Goal: Entertainment & Leisure: Consume media (video, audio)

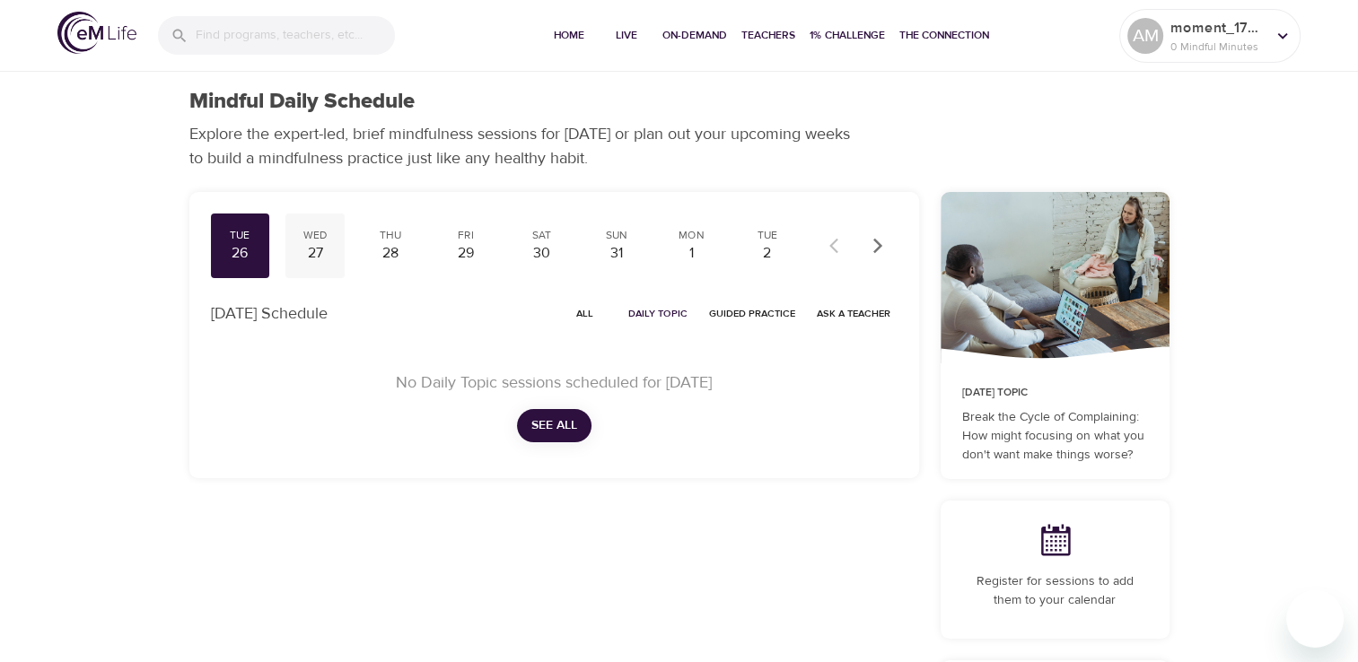
click at [330, 260] on div "27" at bounding box center [315, 253] width 45 height 21
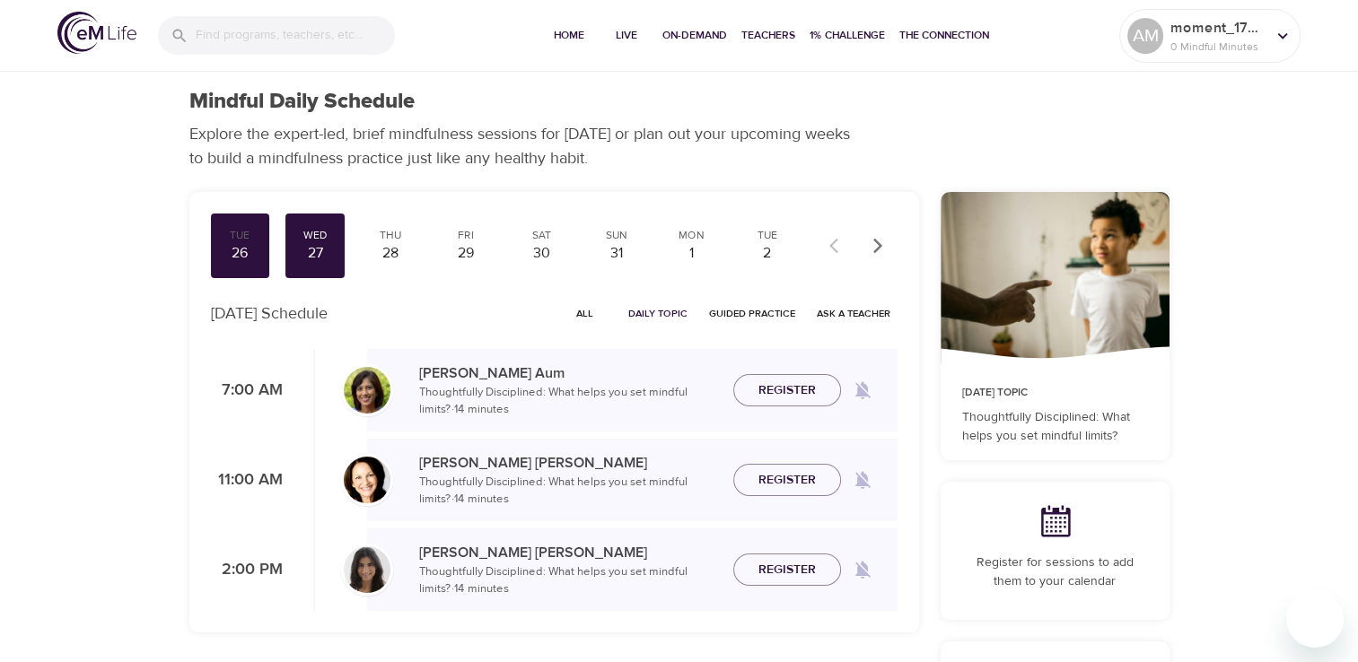
click at [72, 40] on img at bounding box center [96, 33] width 79 height 42
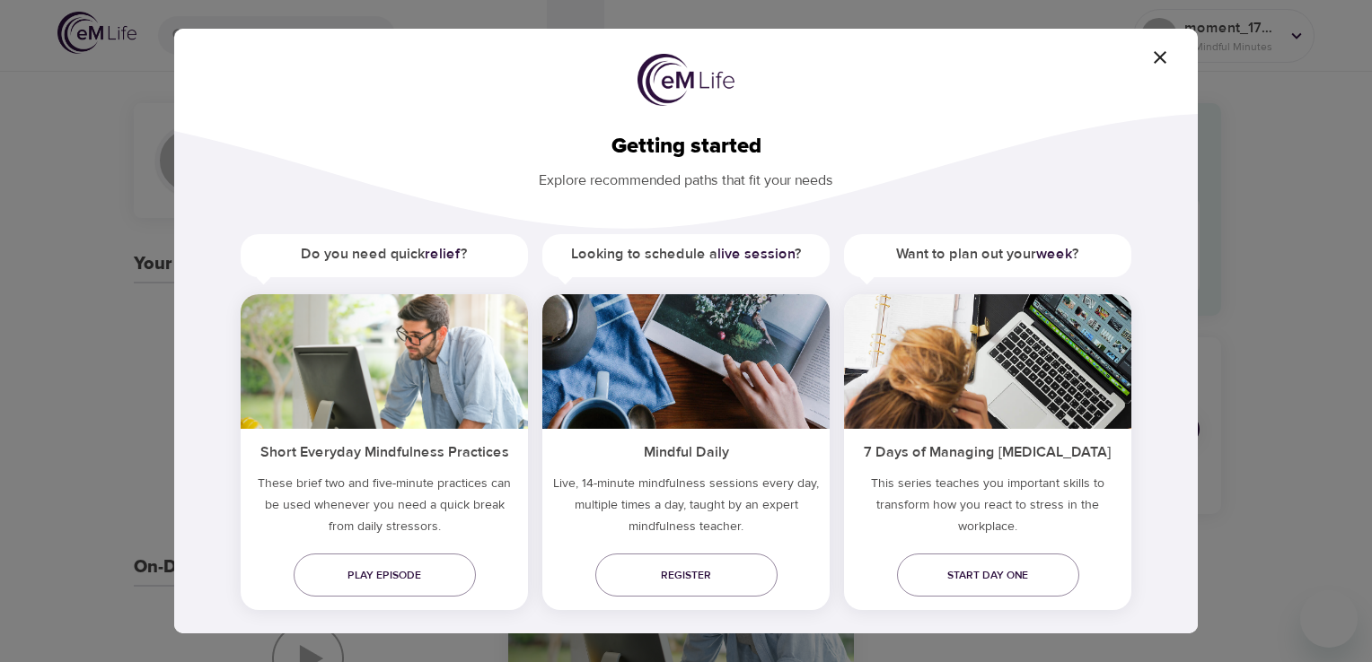
click at [1164, 58] on icon "button" at bounding box center [1160, 58] width 22 height 22
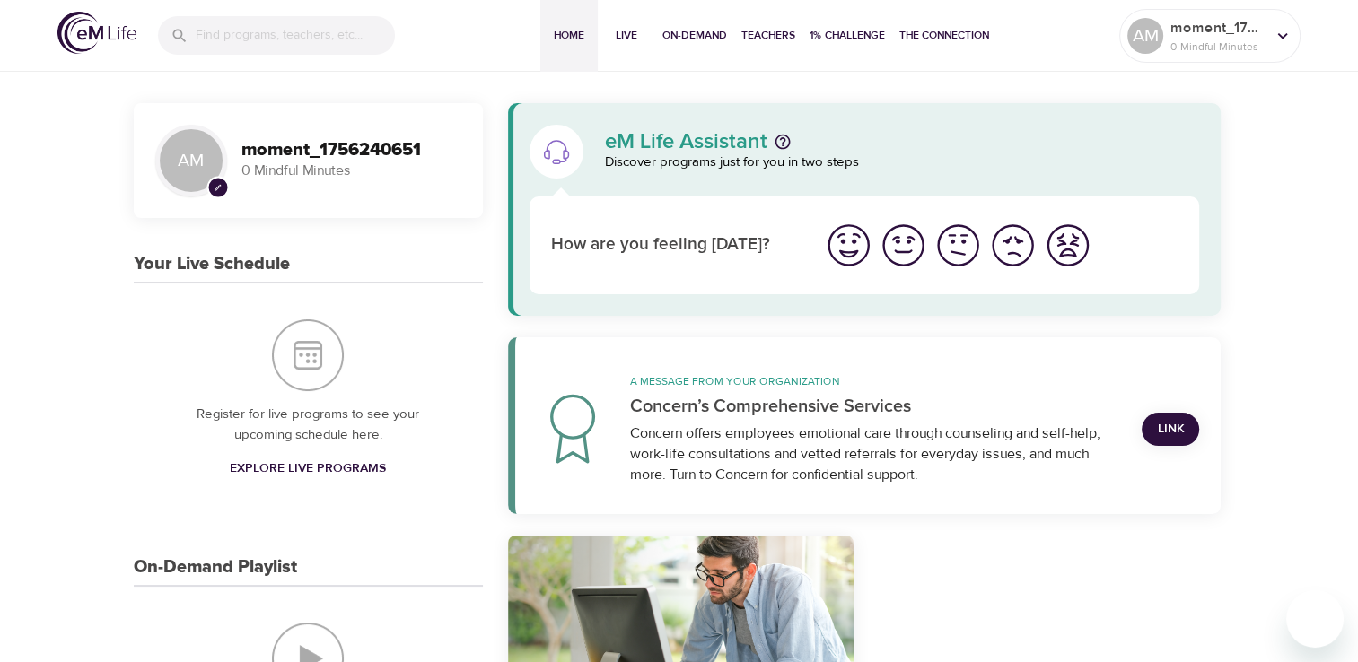
click at [117, 30] on img at bounding box center [96, 33] width 79 height 42
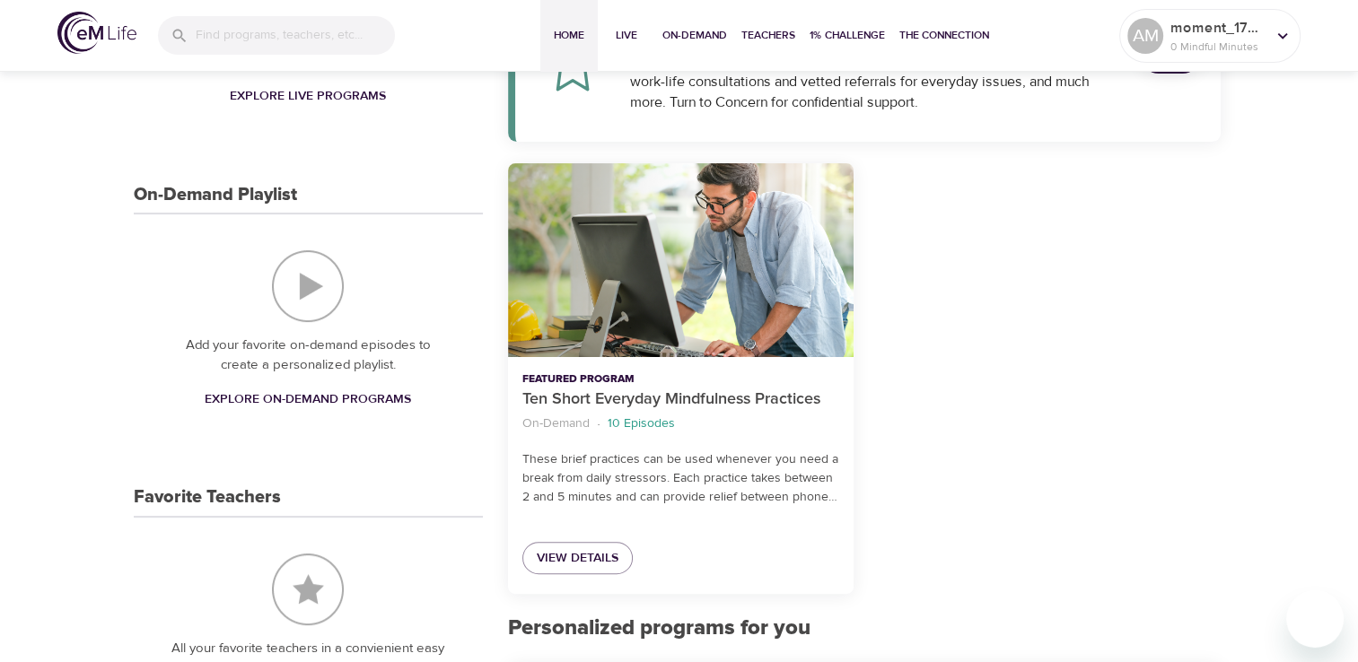
scroll to position [269, 0]
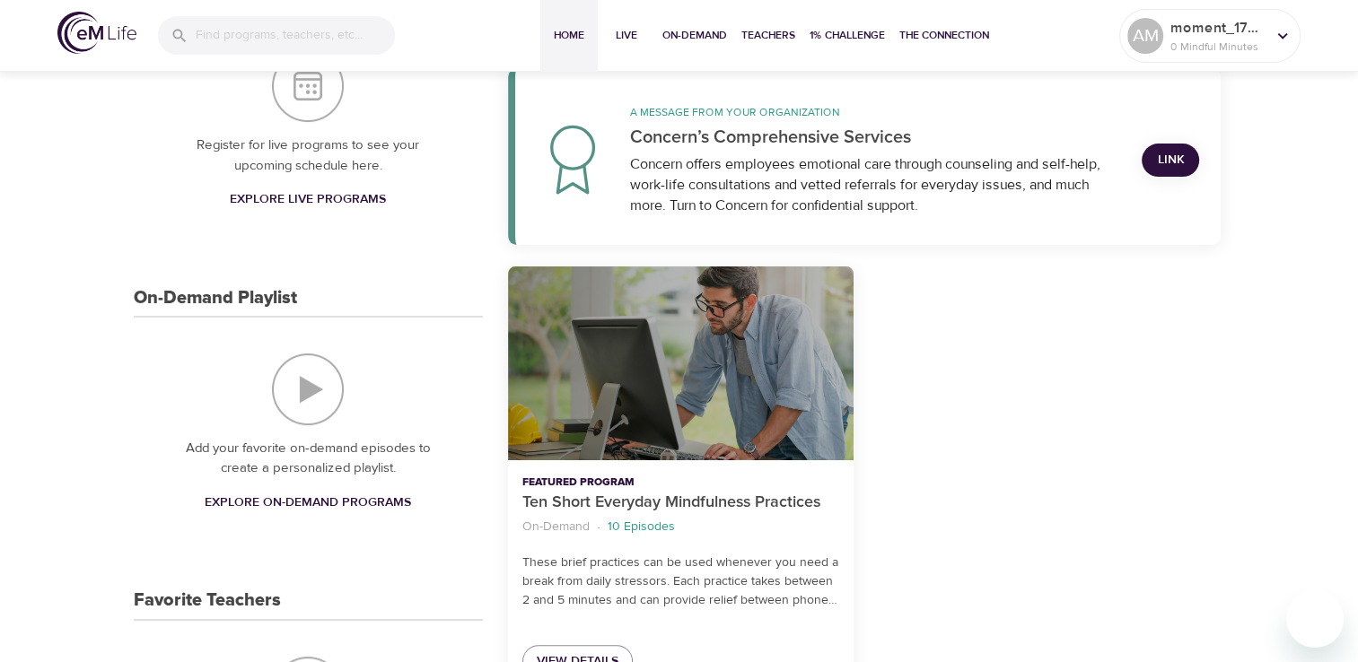
drag, startPoint x: 608, startPoint y: 339, endPoint x: 523, endPoint y: 362, distance: 87.3
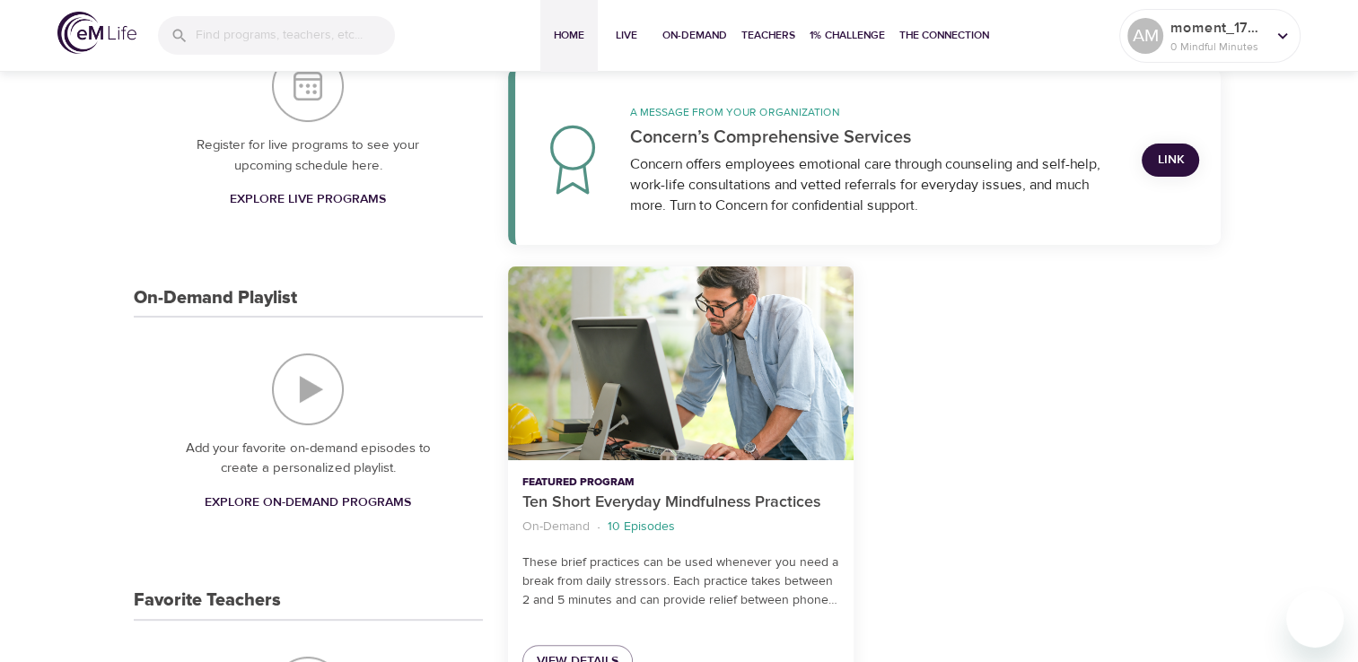
drag, startPoint x: 523, startPoint y: 362, endPoint x: 436, endPoint y: 434, distance: 112.9
click at [436, 434] on div "Add your favorite on-demand episodes to create a personalized playlist. Explore…" at bounding box center [308, 436] width 349 height 237
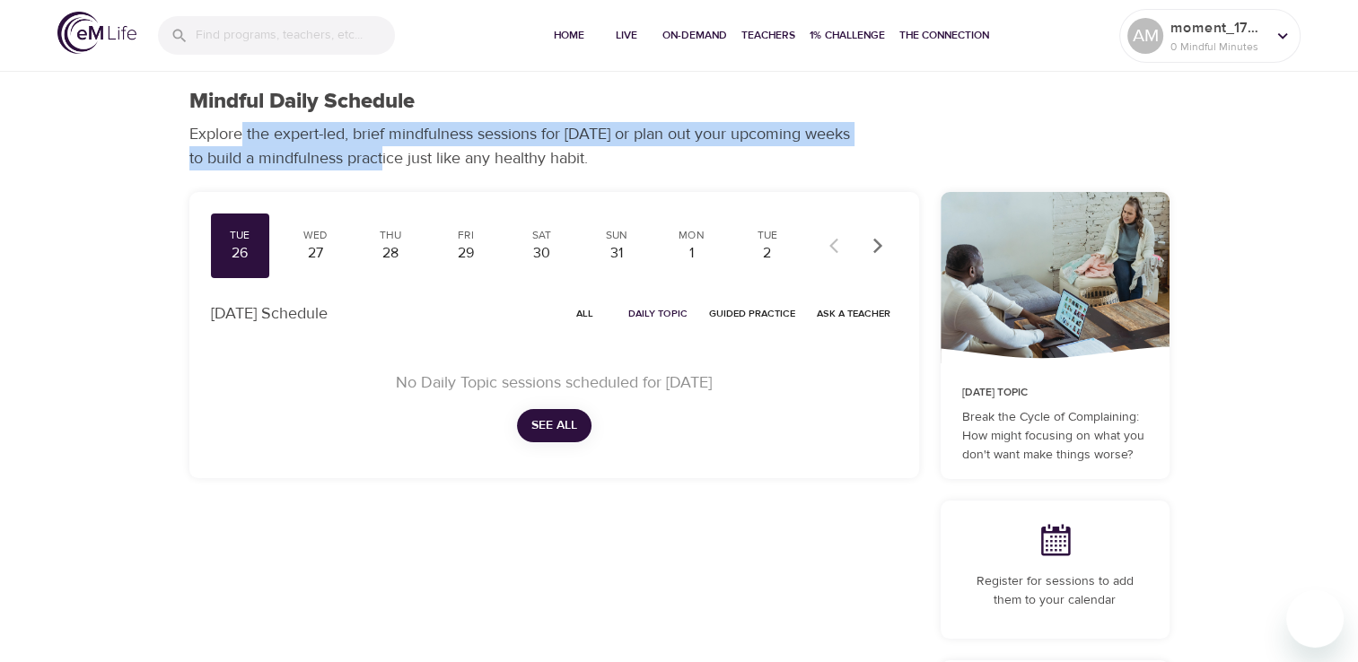
drag, startPoint x: 242, startPoint y: 126, endPoint x: 388, endPoint y: 160, distance: 149.4
click at [388, 160] on p "Explore the expert-led, brief mindfulness sessions for today or plan out your u…" at bounding box center [525, 146] width 673 height 48
click at [673, 27] on span "On-Demand" at bounding box center [694, 35] width 65 height 19
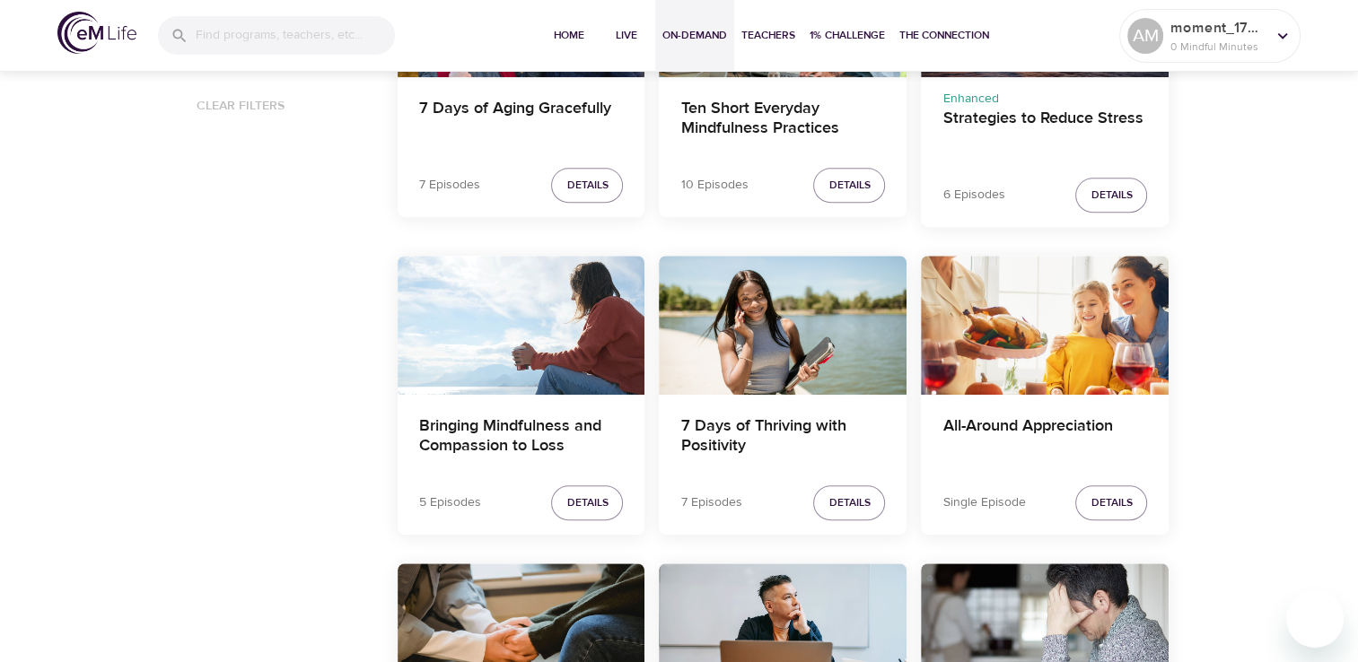
scroll to position [987, 0]
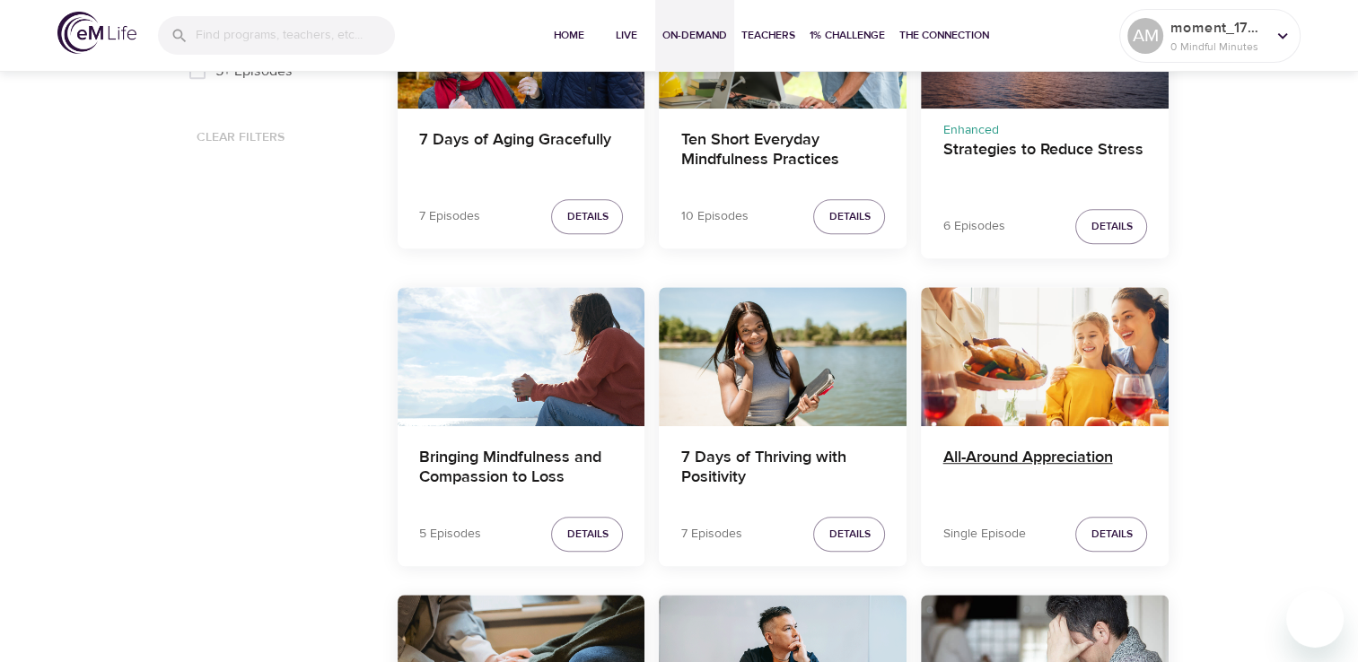
click at [1058, 453] on h4 "All-Around Appreciation" at bounding box center [1045, 469] width 205 height 43
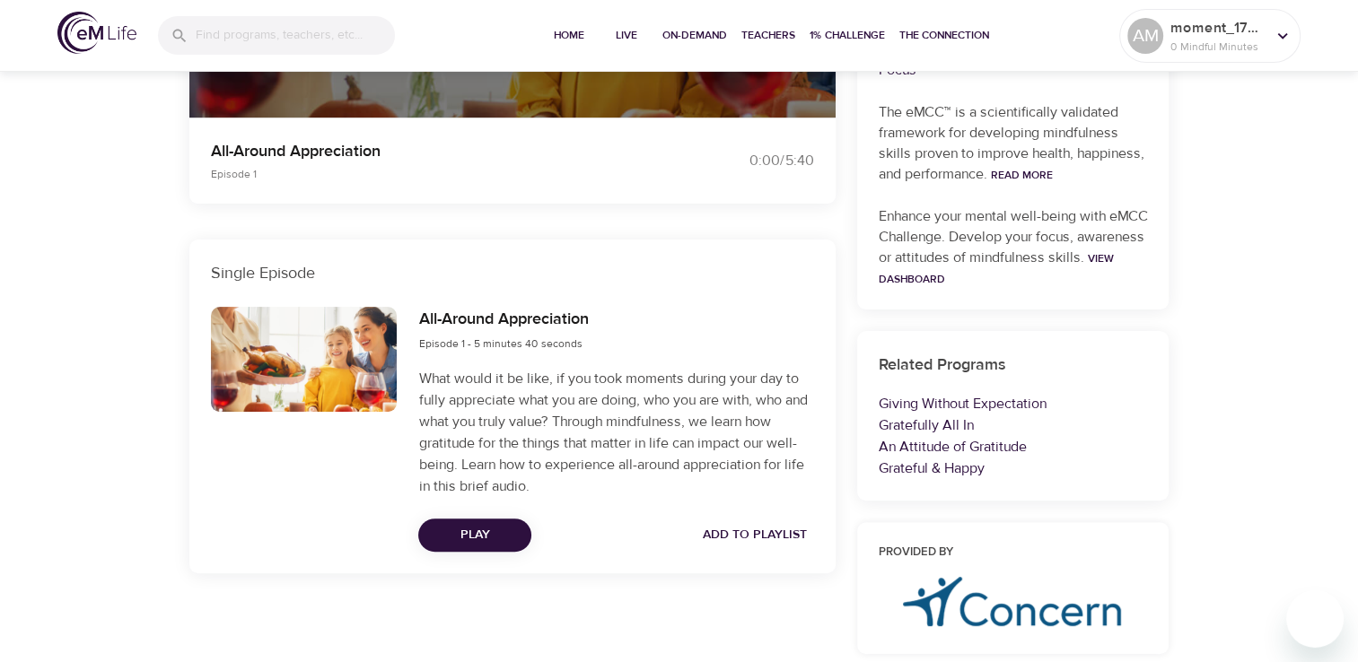
scroll to position [547, 0]
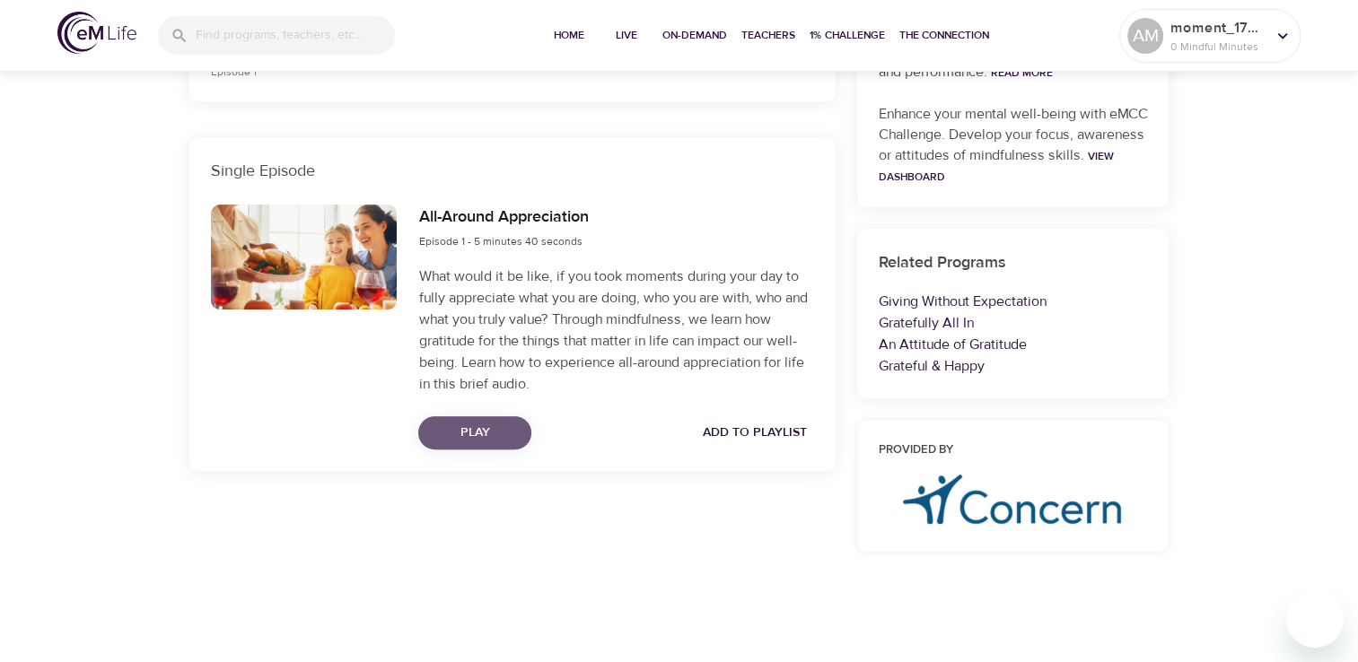
click at [459, 431] on span "Play" at bounding box center [475, 433] width 84 height 22
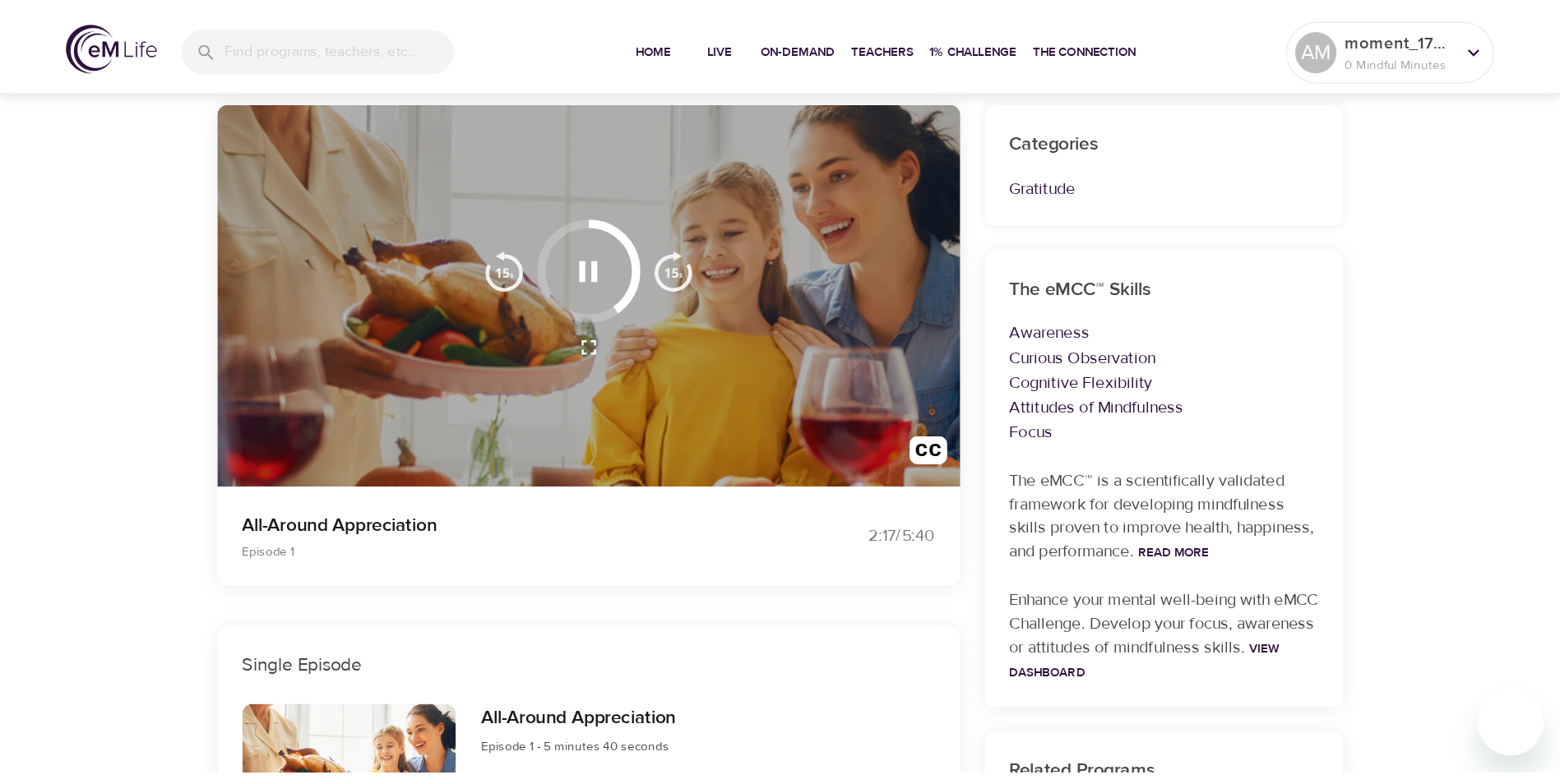
scroll to position [165, 0]
